Goal: Task Accomplishment & Management: Manage account settings

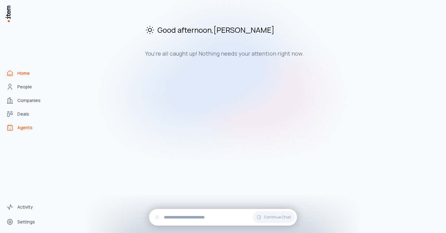
click at [30, 126] on span "Agents" at bounding box center [24, 128] width 15 height 6
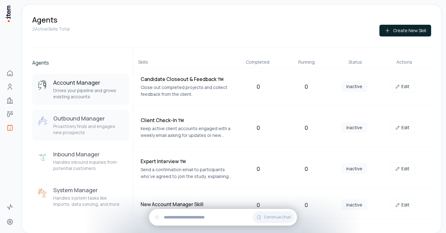
click at [77, 131] on p "Proactively finds and engages new prospects" at bounding box center [88, 129] width 71 height 12
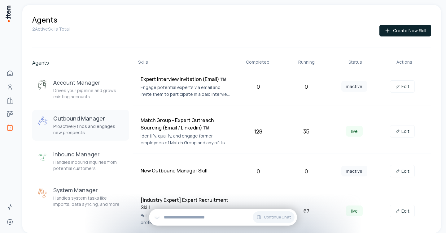
scroll to position [1, 0]
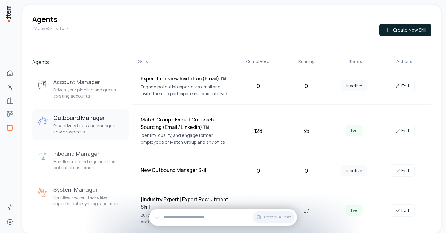
click at [291, 133] on div "35" at bounding box center [305, 131] width 43 height 9
click at [177, 123] on h4 "Match Group - Expert Outreach Sourcing (Email / Linkedin) ™️" at bounding box center [186, 123] width 91 height 15
click at [405, 128] on link "Edit" at bounding box center [402, 131] width 25 height 12
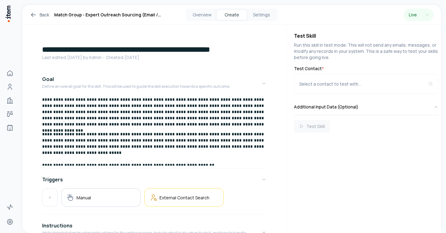
click at [249, 147] on p "**********" at bounding box center [154, 146] width 224 height 31
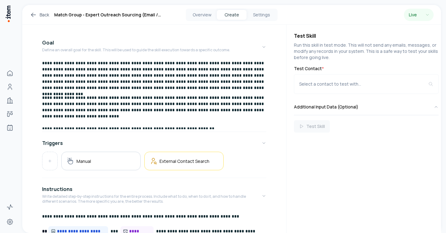
click at [45, 12] on link "Back" at bounding box center [39, 14] width 19 height 7
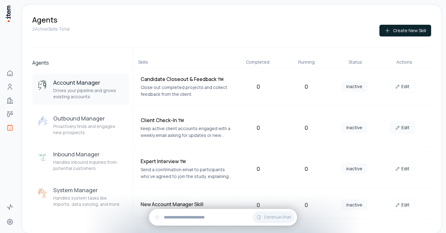
click at [403, 130] on link "Edit" at bounding box center [402, 128] width 25 height 12
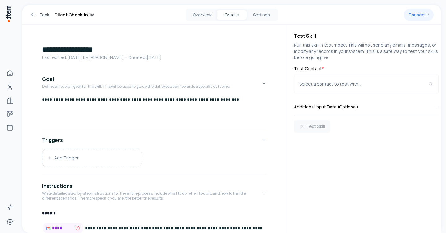
click at [42, 13] on link "Back" at bounding box center [39, 14] width 19 height 7
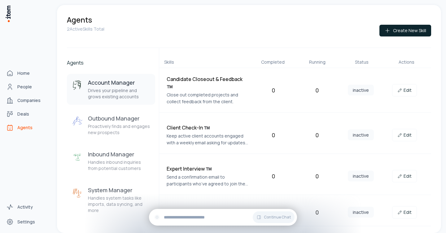
click at [26, 128] on span "Agents" at bounding box center [24, 128] width 15 height 6
click at [20, 75] on span "Home" at bounding box center [23, 73] width 12 height 6
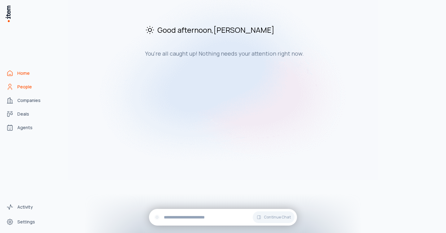
click at [17, 90] on link "People" at bounding box center [27, 87] width 47 height 12
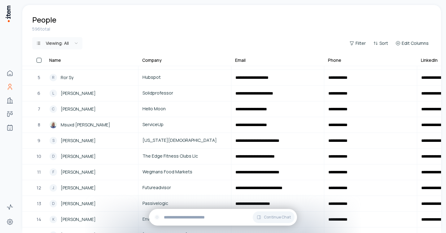
scroll to position [207, 0]
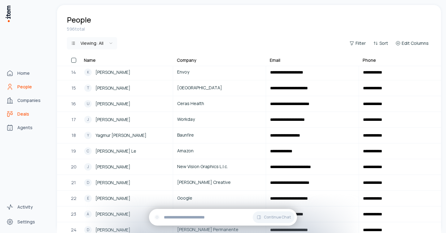
click at [22, 114] on span "Deals" at bounding box center [23, 114] width 12 height 6
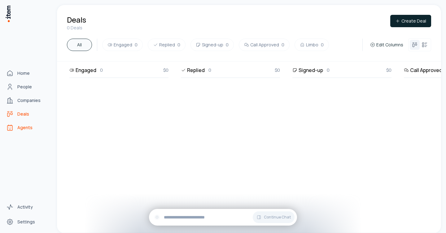
click at [18, 126] on span "Agents" at bounding box center [24, 128] width 15 height 6
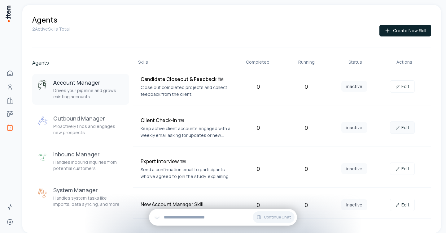
click at [404, 128] on link "Edit" at bounding box center [402, 128] width 25 height 12
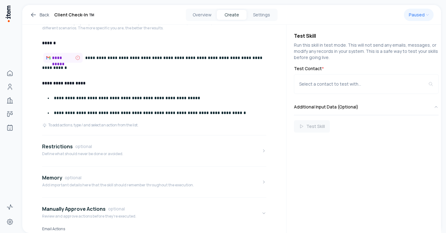
scroll to position [207, 0]
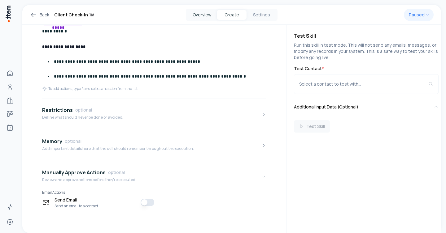
click at [204, 11] on button "Overview" at bounding box center [202, 15] width 30 height 10
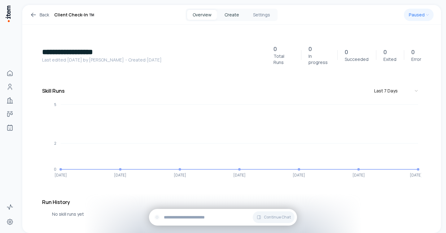
click at [233, 13] on button "Create" at bounding box center [232, 15] width 30 height 10
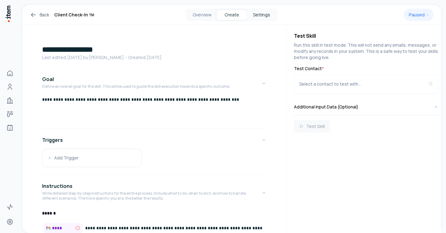
click at [261, 16] on button "Settings" at bounding box center [261, 15] width 30 height 10
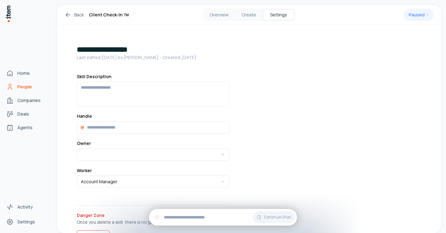
click at [22, 85] on span "People" at bounding box center [24, 87] width 15 height 6
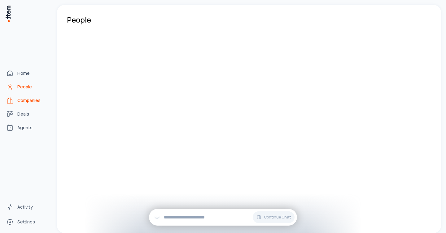
click at [24, 102] on span "Companies" at bounding box center [28, 100] width 23 height 6
click at [20, 116] on span "Deals" at bounding box center [23, 114] width 12 height 6
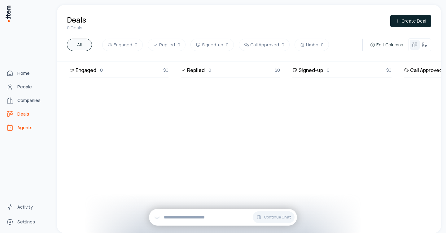
click at [20, 123] on link "Agents" at bounding box center [27, 128] width 47 height 12
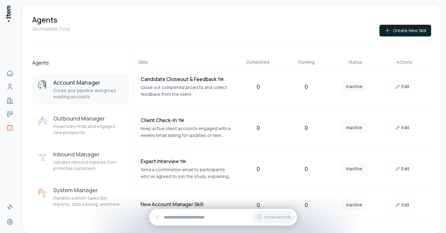
click at [404, 135] on div "Client Check-In ™️ Keep active client accounts engaged with a weekly email aski…" at bounding box center [282, 127] width 298 height 37
click at [404, 129] on link "Edit" at bounding box center [402, 128] width 25 height 12
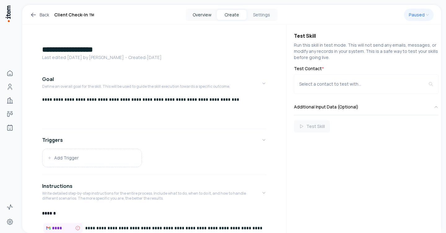
click at [199, 14] on button "Overview" at bounding box center [202, 15] width 30 height 10
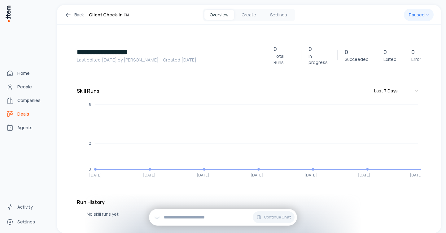
click at [20, 111] on span "Deals" at bounding box center [23, 114] width 12 height 6
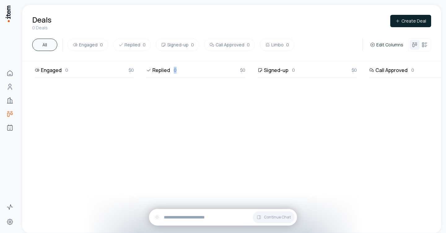
drag, startPoint x: 160, startPoint y: 137, endPoint x: 186, endPoint y: 140, distance: 25.5
click at [186, 140] on div "Replied 0 $0" at bounding box center [195, 150] width 99 height 167
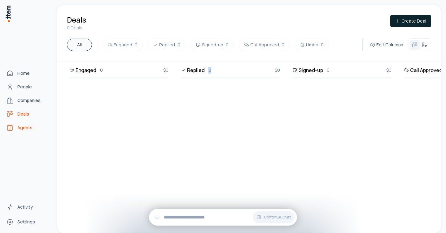
click at [19, 124] on link "Agents" at bounding box center [27, 128] width 47 height 12
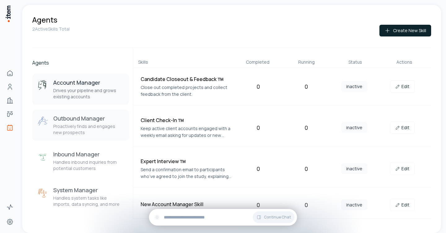
click at [93, 120] on h3 "Outbound Manager" at bounding box center [88, 118] width 71 height 7
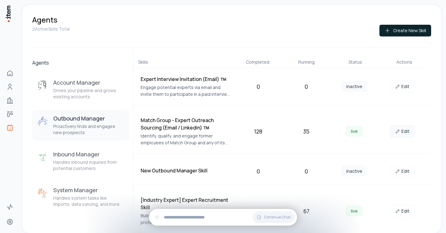
click at [398, 131] on link "Edit" at bounding box center [402, 131] width 25 height 12
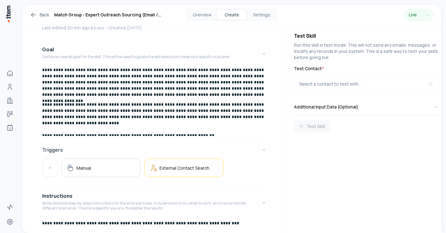
scroll to position [29, 0]
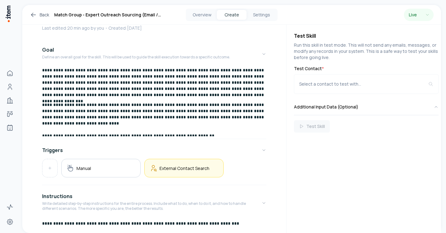
click at [173, 167] on h5 "External Contact Search" at bounding box center [184, 169] width 50 height 6
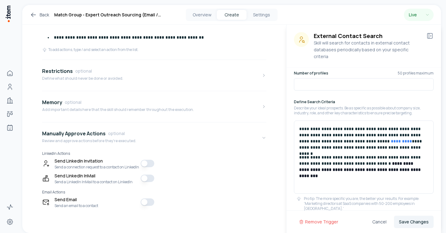
scroll to position [42, 0]
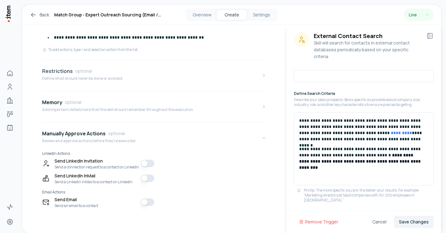
click at [211, 66] on button "Restrictions optional Define what should never be done or avoided." at bounding box center [154, 76] width 224 height 26
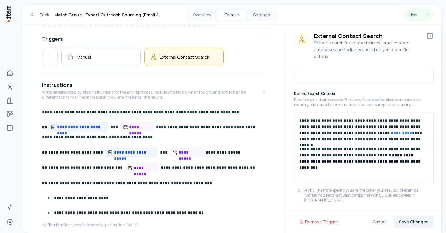
scroll to position [145, 0]
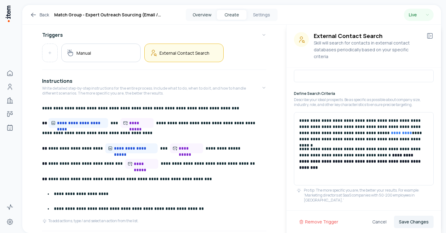
click at [206, 12] on button "Overview" at bounding box center [202, 15] width 30 height 10
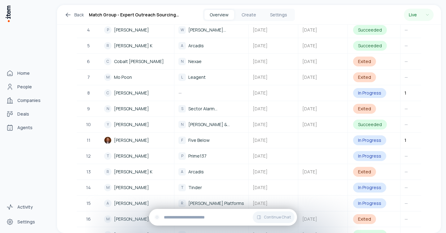
scroll to position [255, 0]
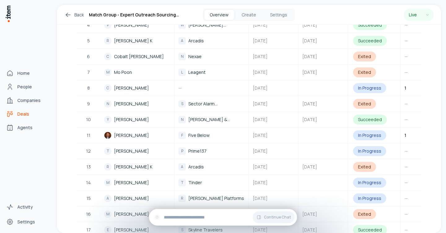
click at [26, 116] on span "Deals" at bounding box center [23, 114] width 12 height 6
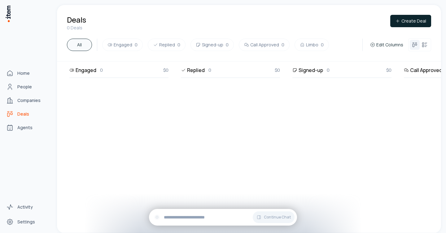
click at [19, 118] on link "Deals" at bounding box center [27, 114] width 47 height 12
click at [26, 129] on span "Agents" at bounding box center [24, 128] width 15 height 6
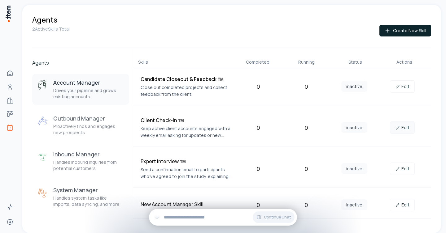
click at [402, 129] on link "Edit" at bounding box center [402, 128] width 25 height 12
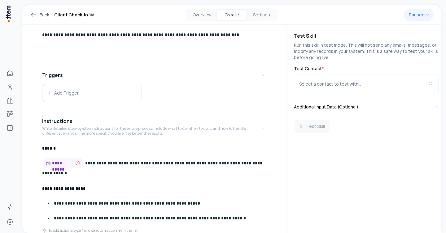
scroll to position [207, 0]
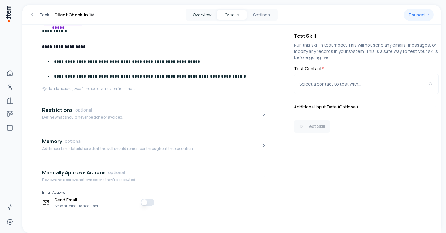
click at [199, 15] on button "Overview" at bounding box center [202, 15] width 30 height 10
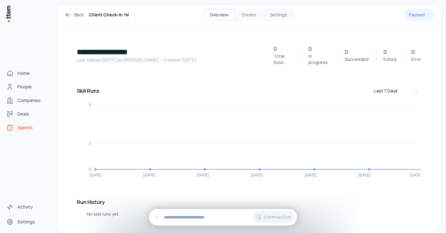
click at [28, 128] on span "Agents" at bounding box center [24, 128] width 15 height 6
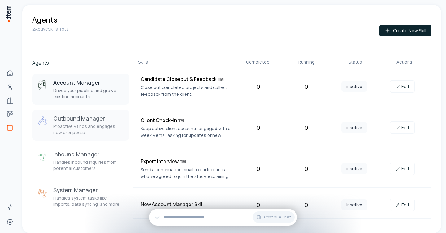
click at [104, 127] on p "Proactively finds and engages new prospects" at bounding box center [88, 129] width 71 height 12
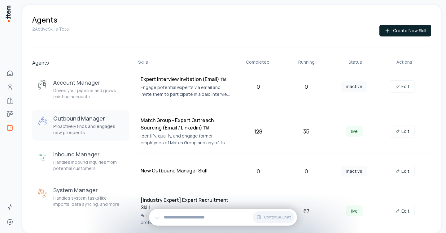
scroll to position [1, 0]
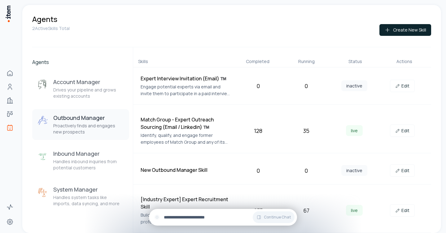
drag, startPoint x: 228, startPoint y: 219, endPoint x: 309, endPoint y: -20, distance: 252.2
click at [309, 0] on html "Home People Companies Deals Agents Activity Settings Agents 2 Active Skills Tot…" at bounding box center [223, 116] width 446 height 233
click at [332, 86] on div "inactive" at bounding box center [353, 86] width 43 height 7
click at [403, 213] on link "Edit" at bounding box center [402, 211] width 25 height 12
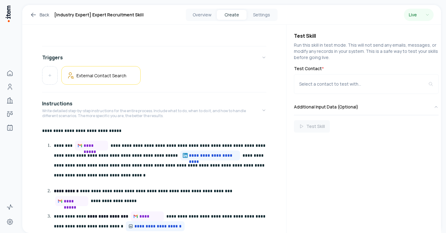
scroll to position [82, 0]
click at [95, 146] on span "**********" at bounding box center [95, 146] width 22 height 6
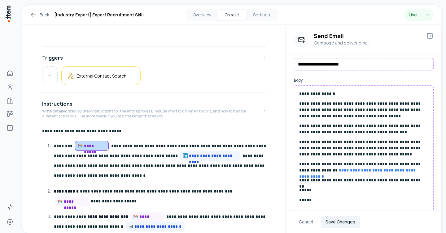
scroll to position [77, 0]
